Goal: Information Seeking & Learning: Find specific page/section

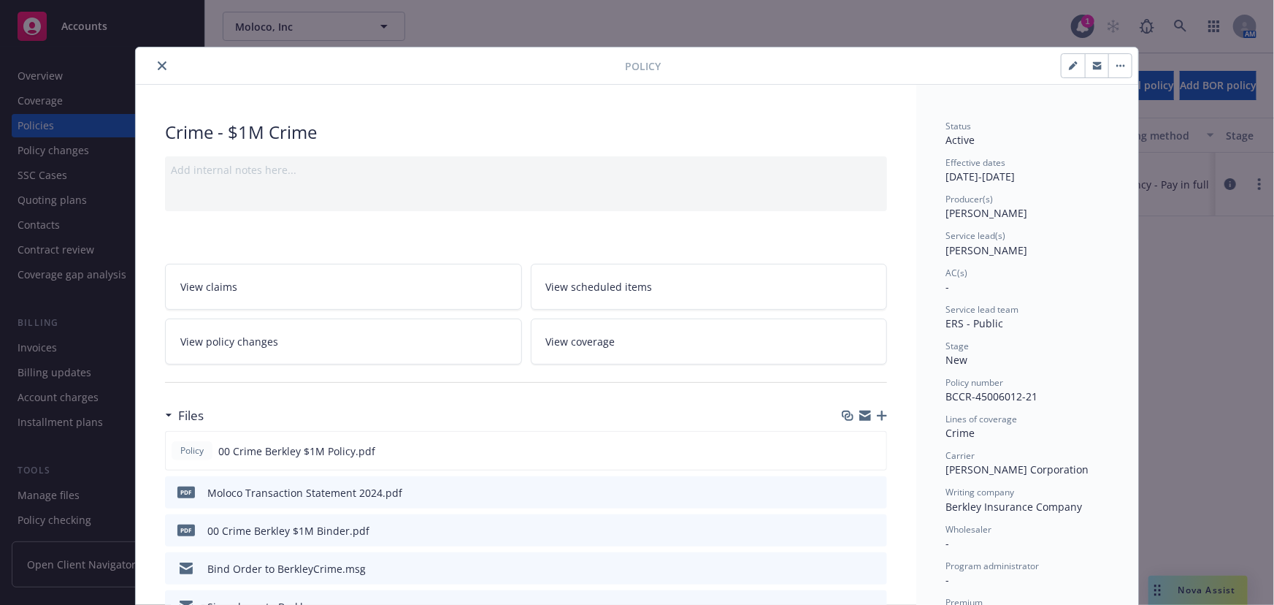
click at [155, 57] on div at bounding box center [383, 66] width 483 height 18
click at [158, 64] on icon "close" at bounding box center [162, 65] width 9 height 9
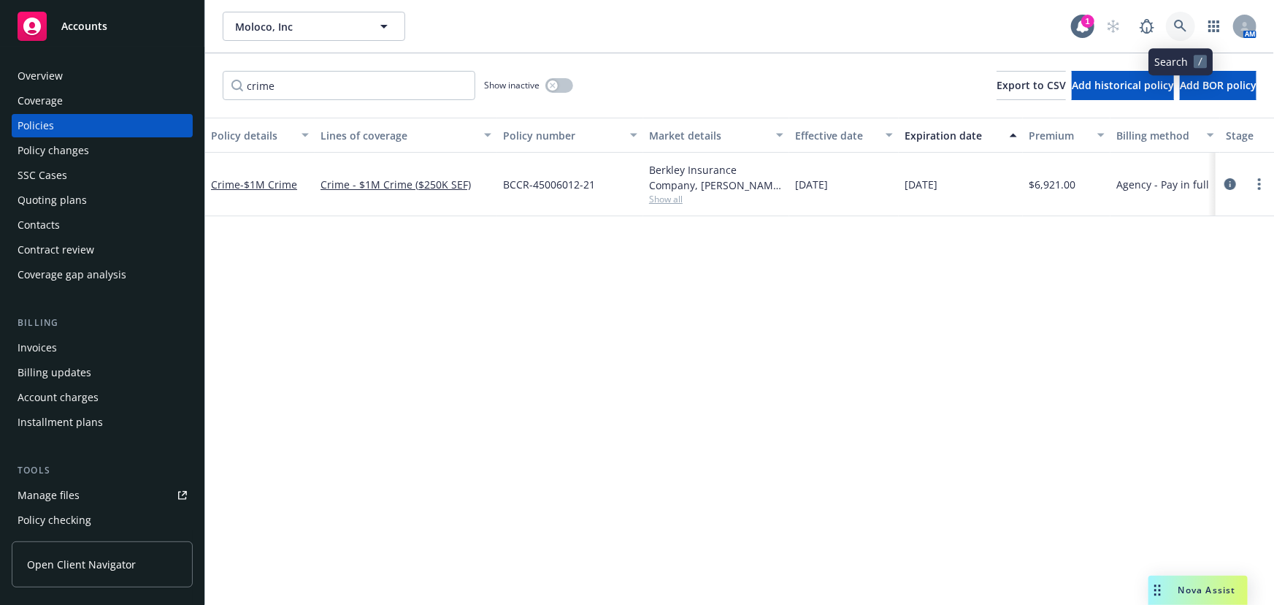
click at [1176, 23] on icon at bounding box center [1180, 26] width 12 height 12
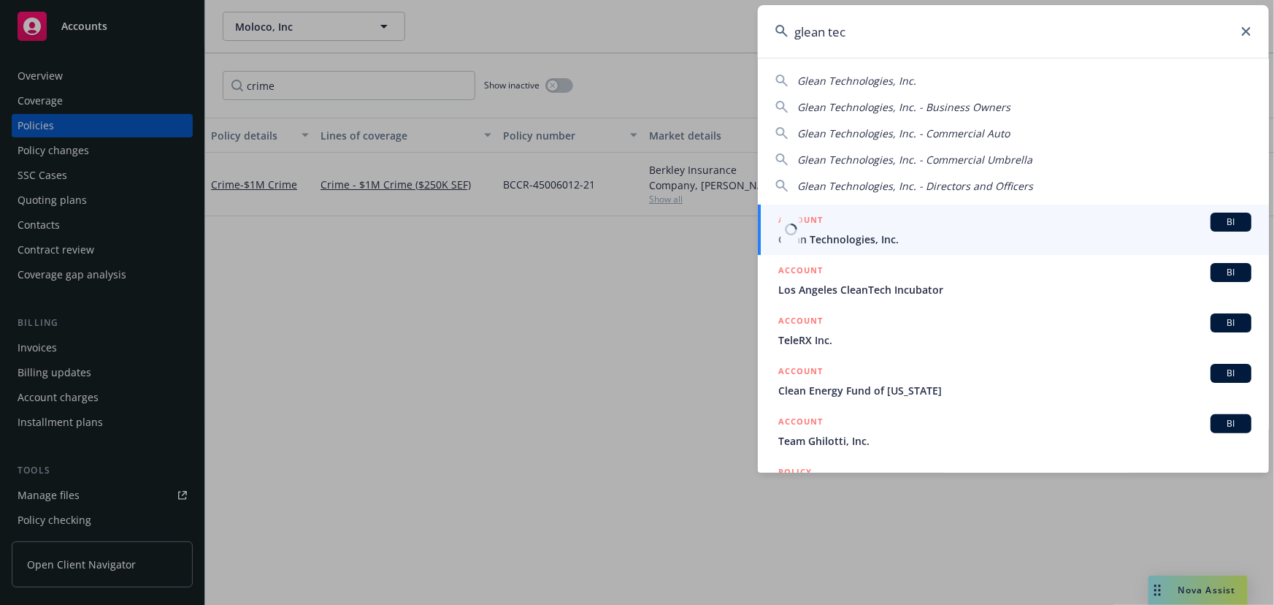
type input "glean tec"
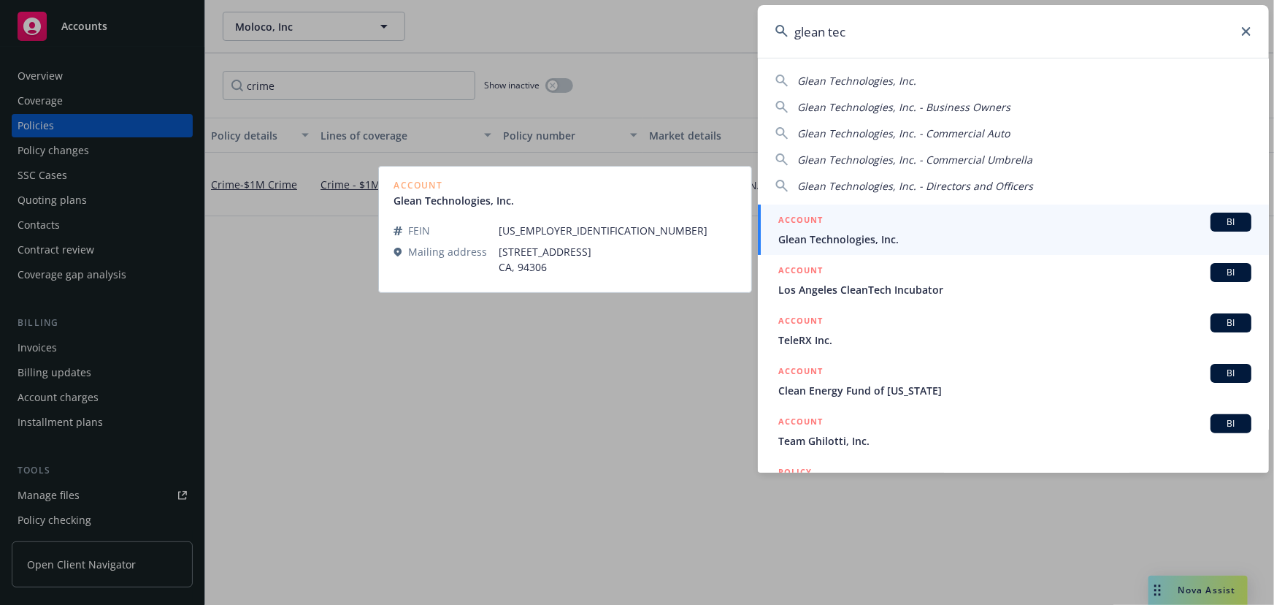
click at [992, 238] on span "Glean Technologies, Inc." at bounding box center [1014, 238] width 473 height 15
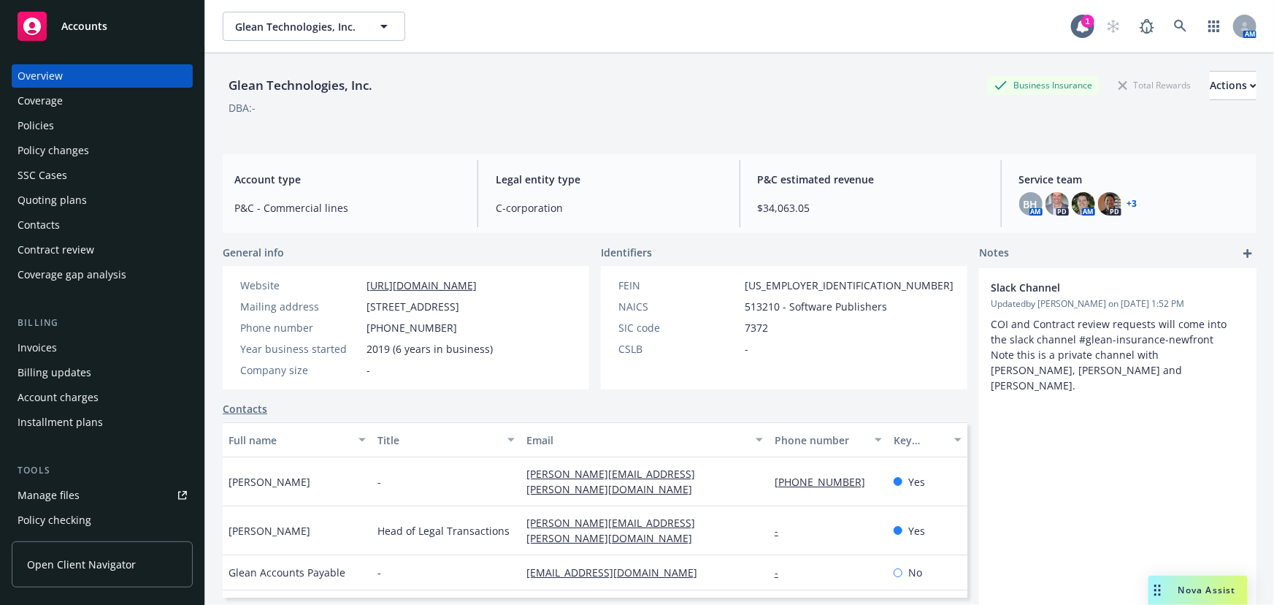
click at [22, 137] on div "Policies" at bounding box center [36, 125] width 37 height 23
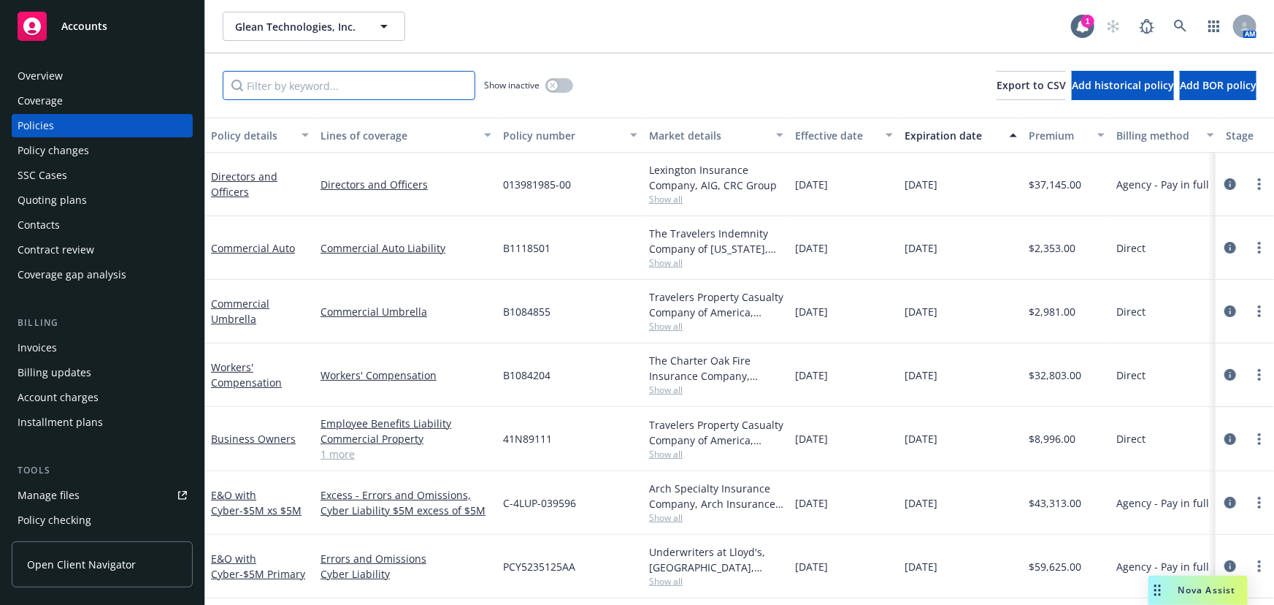
click at [407, 91] on input "Filter by keyword..." at bounding box center [349, 85] width 253 height 29
click at [247, 178] on link "Directors and Officers" at bounding box center [244, 183] width 66 height 29
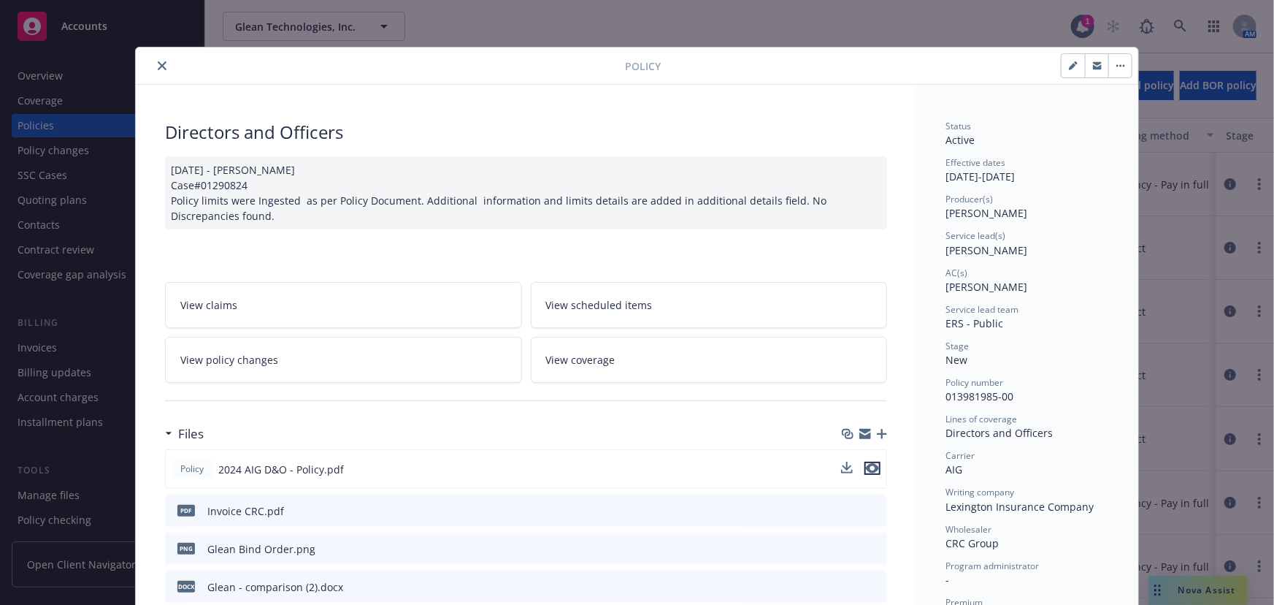
click at [869, 466] on icon "preview file" at bounding box center [872, 468] width 13 height 10
